Goal: Task Accomplishment & Management: Manage account settings

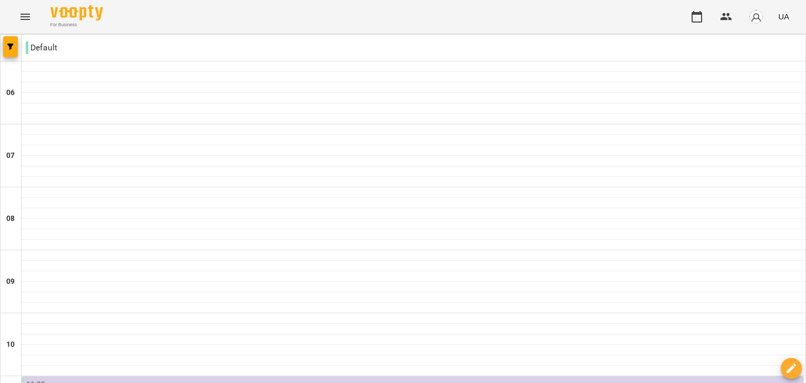
scroll to position [577, 0]
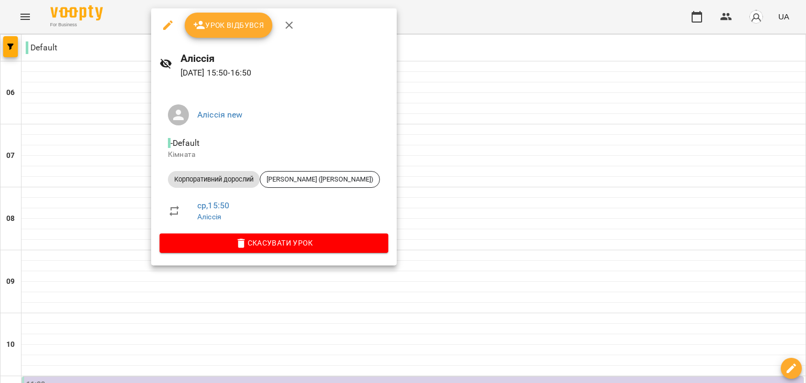
click at [237, 14] on button "Урок відбувся" at bounding box center [229, 25] width 88 height 25
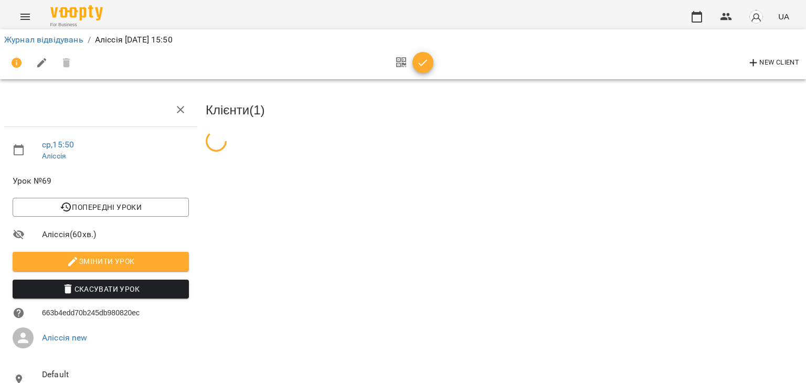
click at [413, 62] on span "button" at bounding box center [422, 63] width 21 height 13
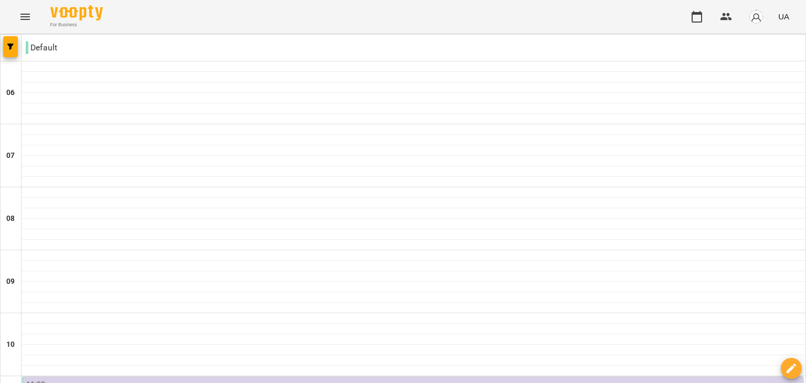
scroll to position [577, 0]
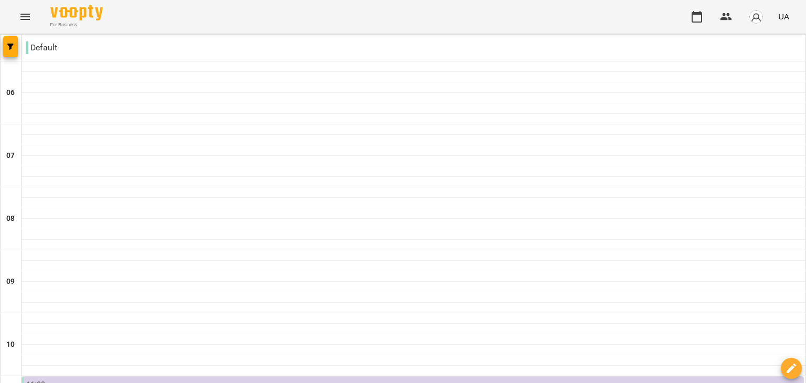
scroll to position [367, 0]
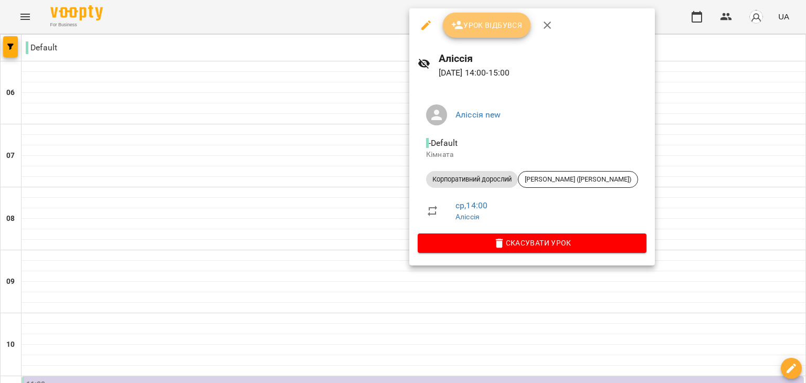
click at [490, 30] on span "Урок відбувся" at bounding box center [486, 25] width 71 height 13
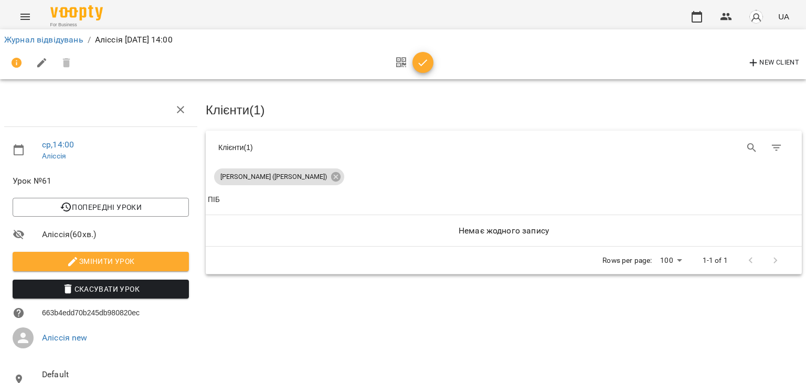
click at [424, 66] on icon "button" at bounding box center [423, 63] width 13 height 13
